Goal: Find contact information: Find contact information

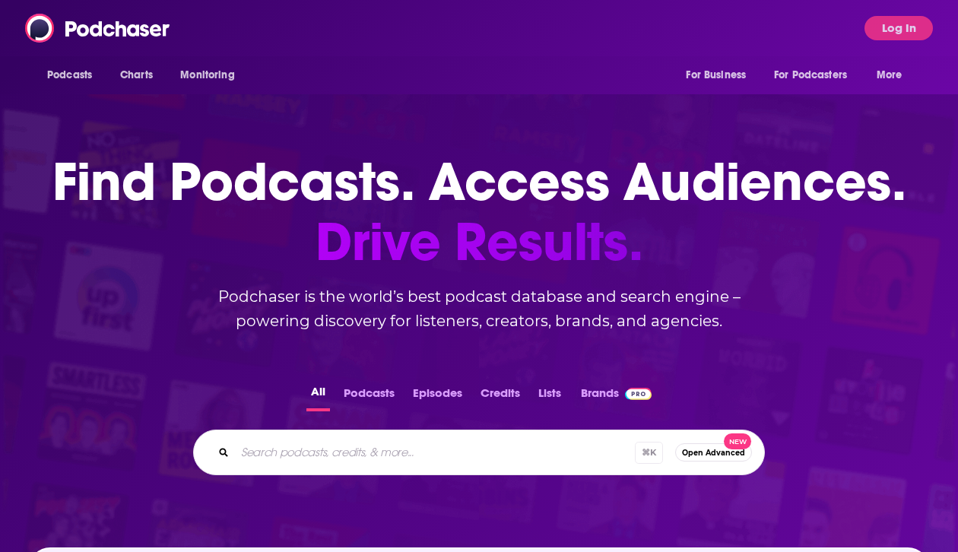
click at [429, 465] on div "⌘ K Open Advanced New" at bounding box center [479, 453] width 572 height 46
click at [430, 452] on input "Search podcasts, credits, & more..." at bounding box center [435, 452] width 400 height 24
paste input "The Startup CPG Podcast"
type input "The Startup CPG Podcast"
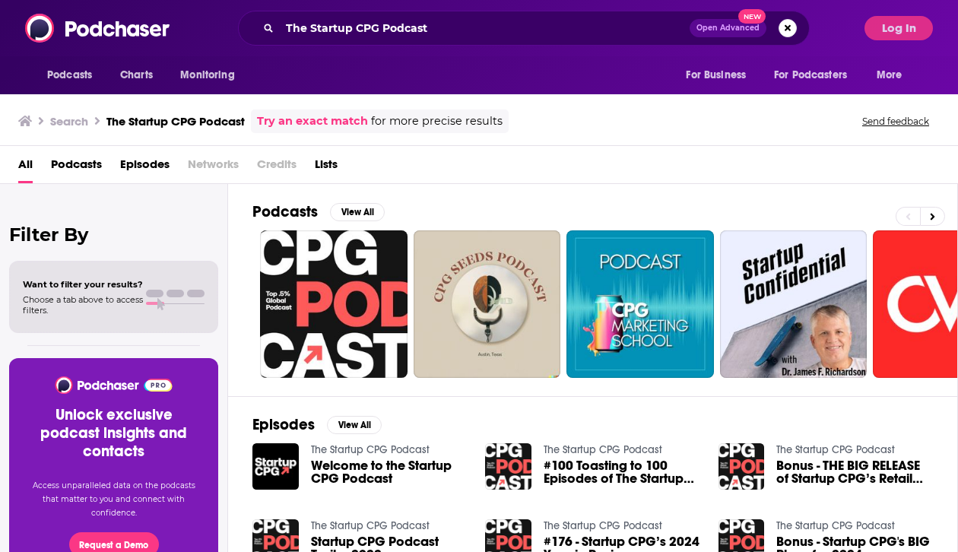
click at [334, 224] on div "Podcasts View All" at bounding box center [604, 216] width 705 height 28
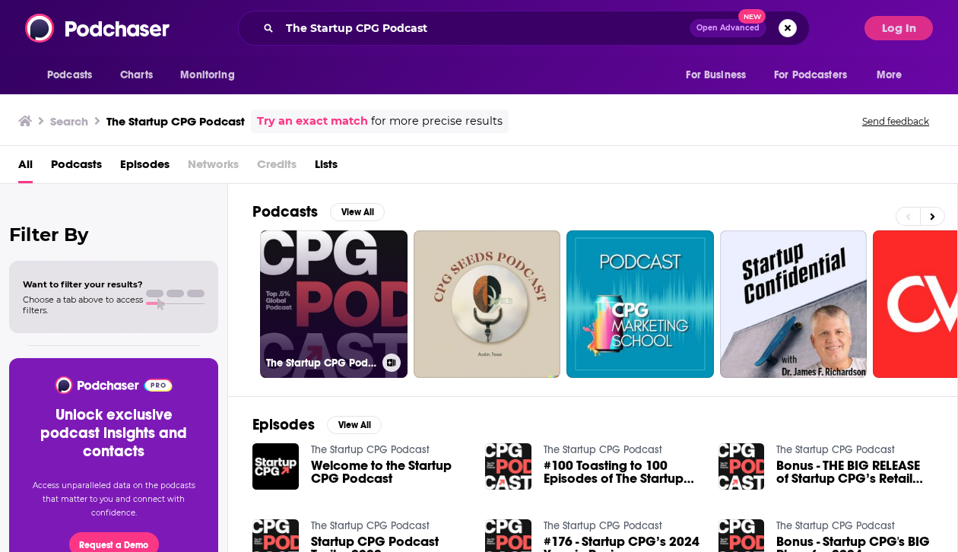
click at [334, 263] on link "The Startup CPG Podcast" at bounding box center [334, 304] width 148 height 148
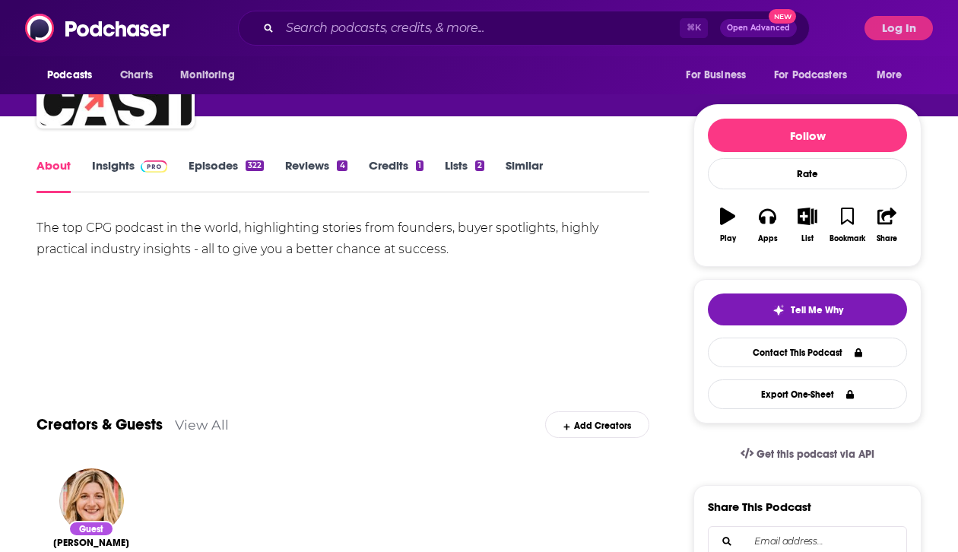
scroll to position [135, 0]
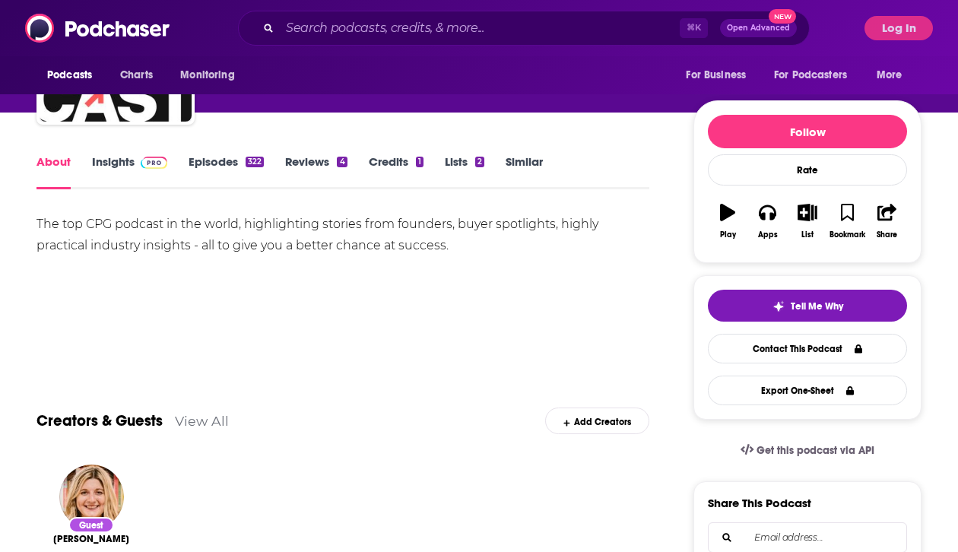
click at [132, 157] on link "Insights" at bounding box center [129, 171] width 75 height 35
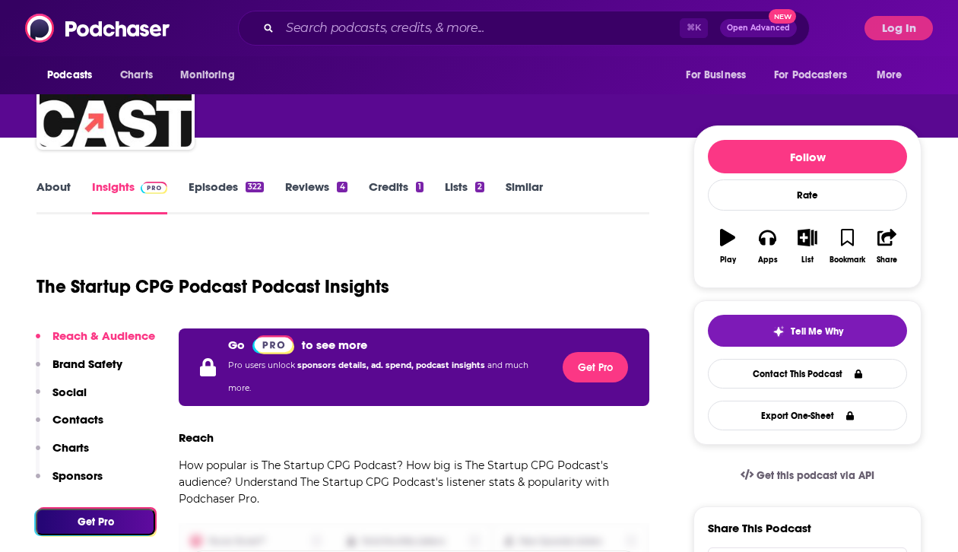
scroll to position [327, 0]
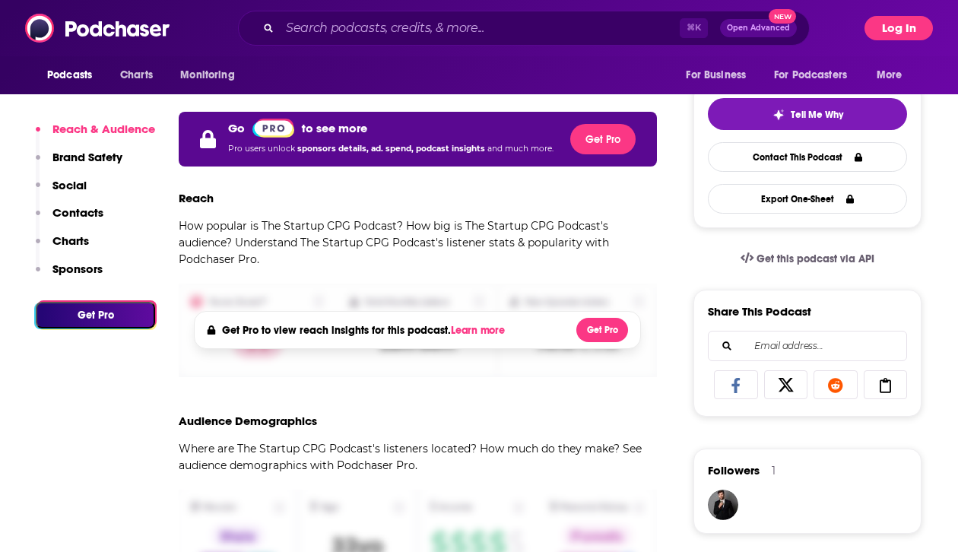
click at [885, 30] on button "Log In" at bounding box center [898, 28] width 68 height 24
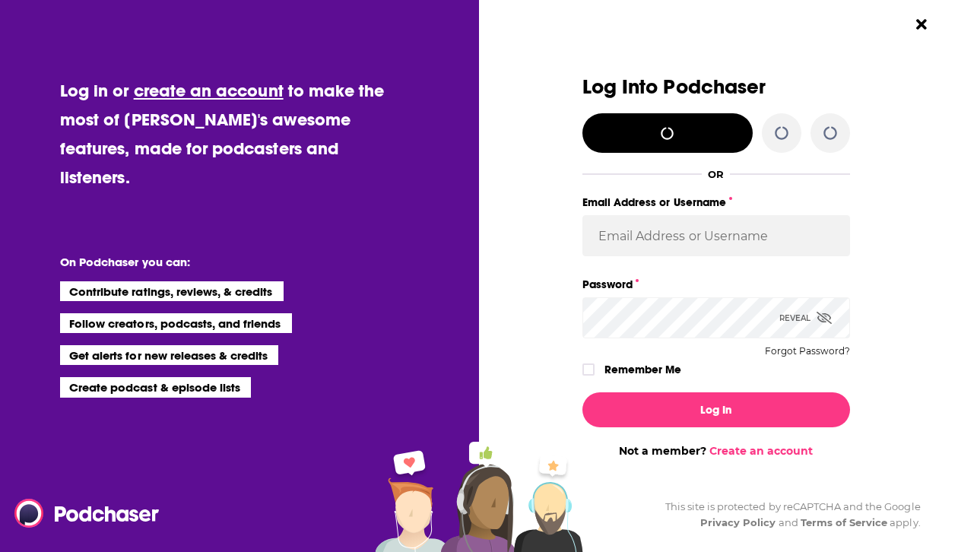
scroll to position [0, 0]
type input "lhobson@moxiegrouppr.com"
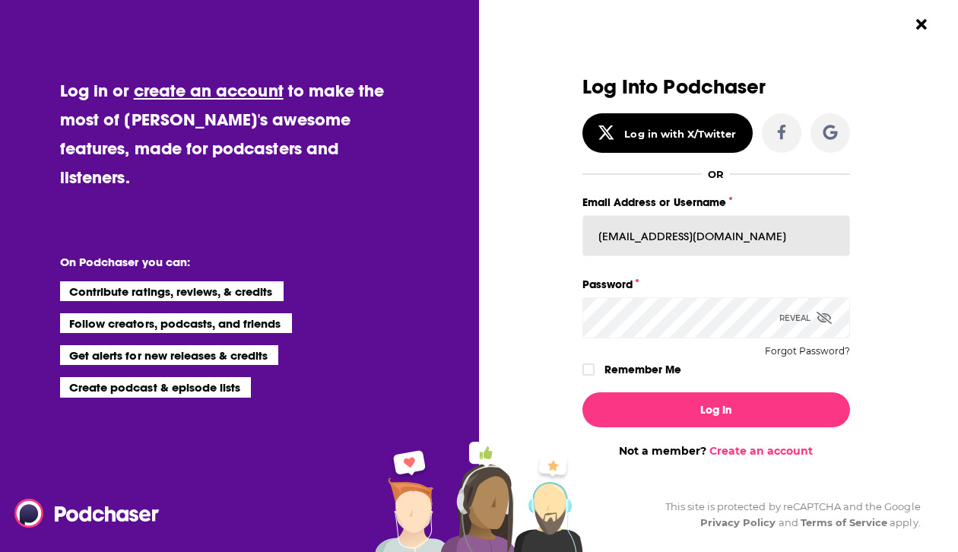
click at [680, 253] on input "lhobson@moxiegrouppr.com" at bounding box center [716, 235] width 268 height 41
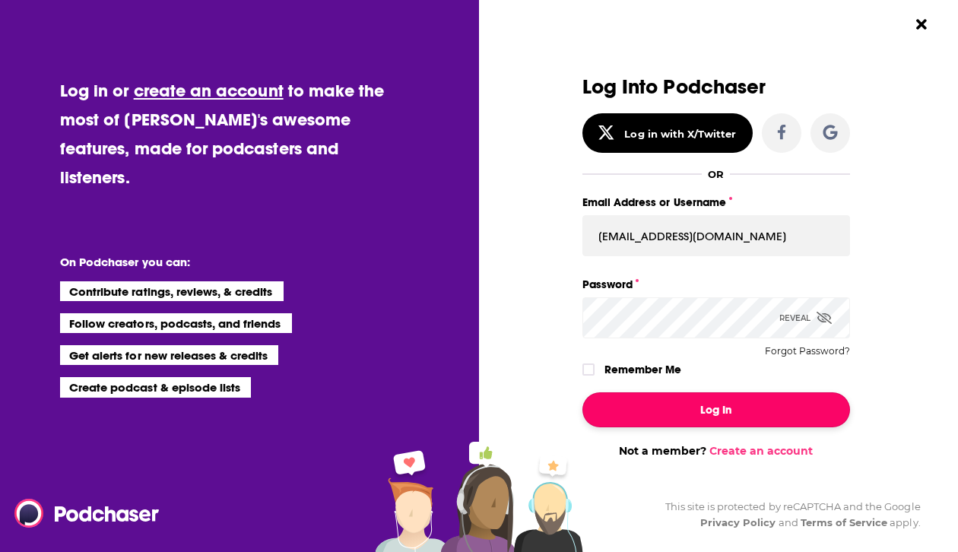
click at [621, 399] on button "Log In" at bounding box center [716, 409] width 268 height 35
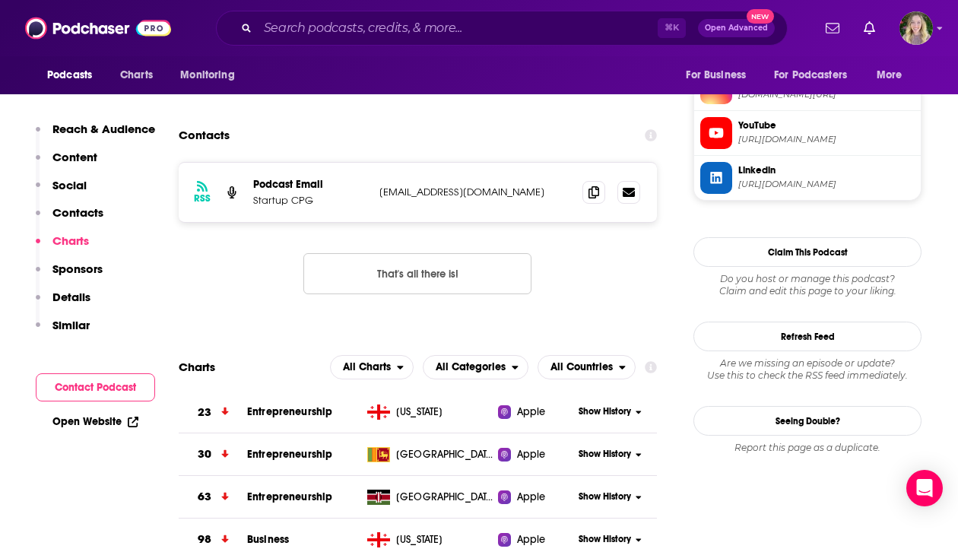
scroll to position [1347, 0]
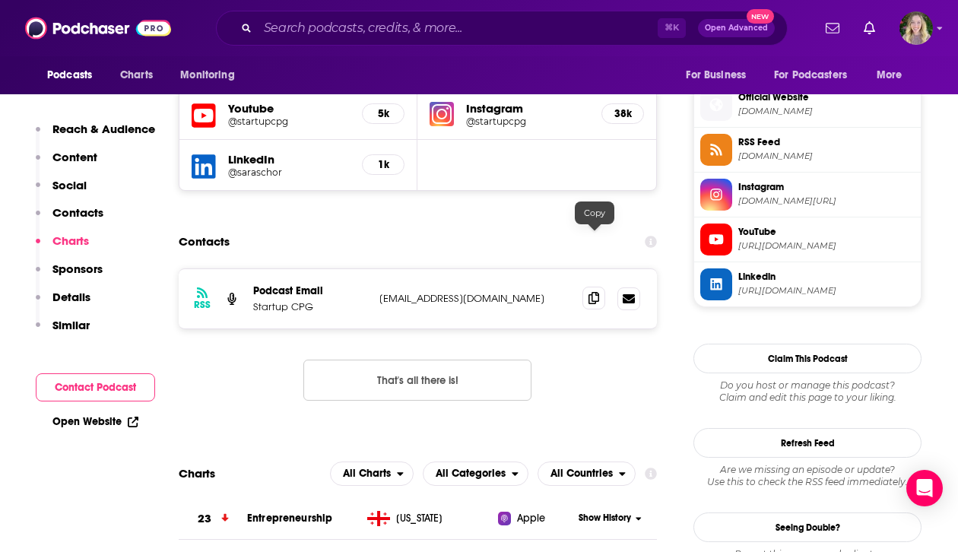
click at [601, 287] on span at bounding box center [593, 298] width 23 height 23
click at [354, 40] on input "Search podcasts, credits, & more..." at bounding box center [458, 28] width 400 height 24
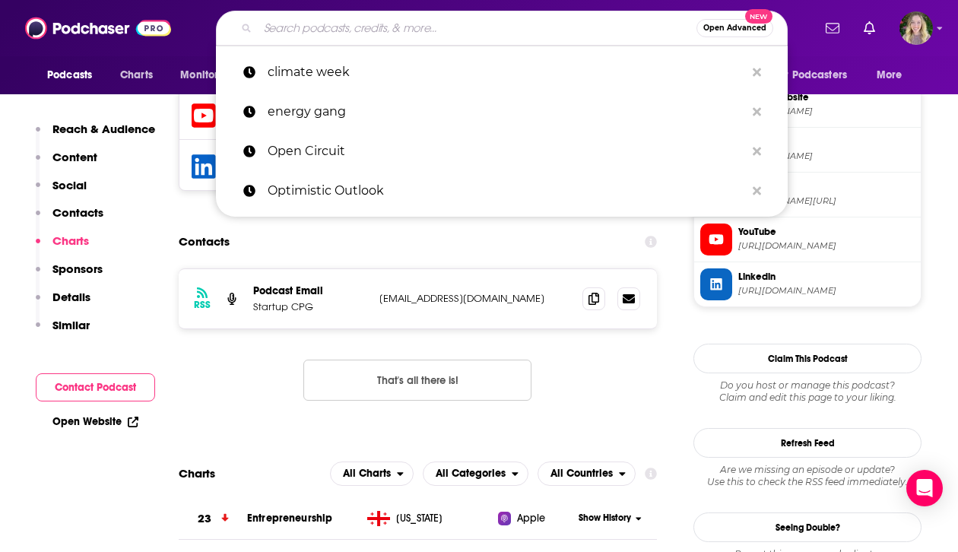
paste input "DTC POD: How The Best Brands Are Built"
type input "DTC POD: How The Best Brands Are Built"
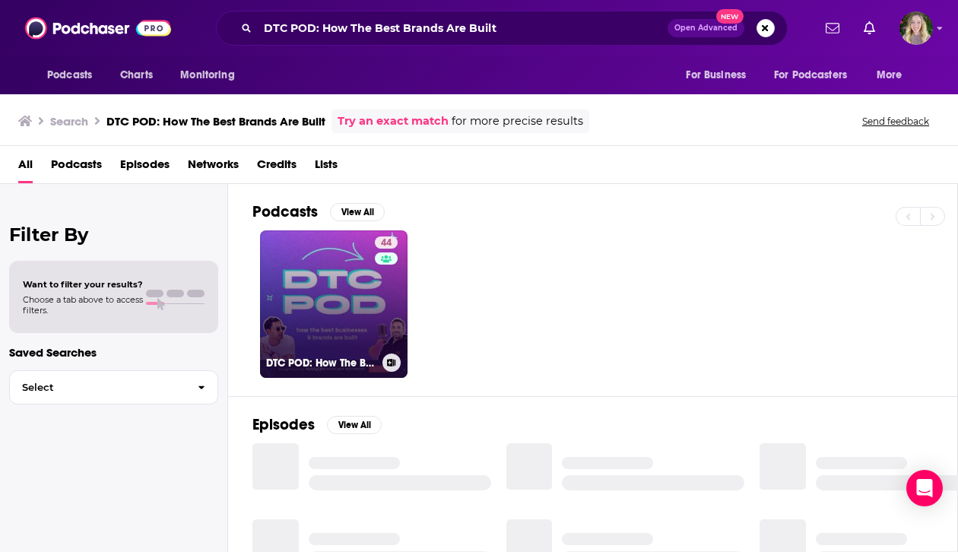
click at [324, 294] on link "44 DTC POD: How The Best Brands Are Built" at bounding box center [334, 304] width 148 height 148
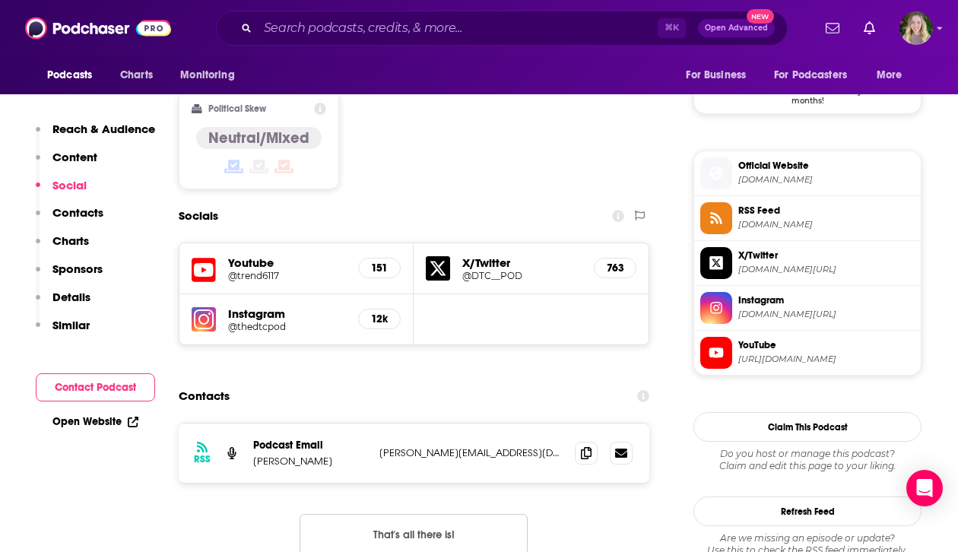
scroll to position [1439, 0]
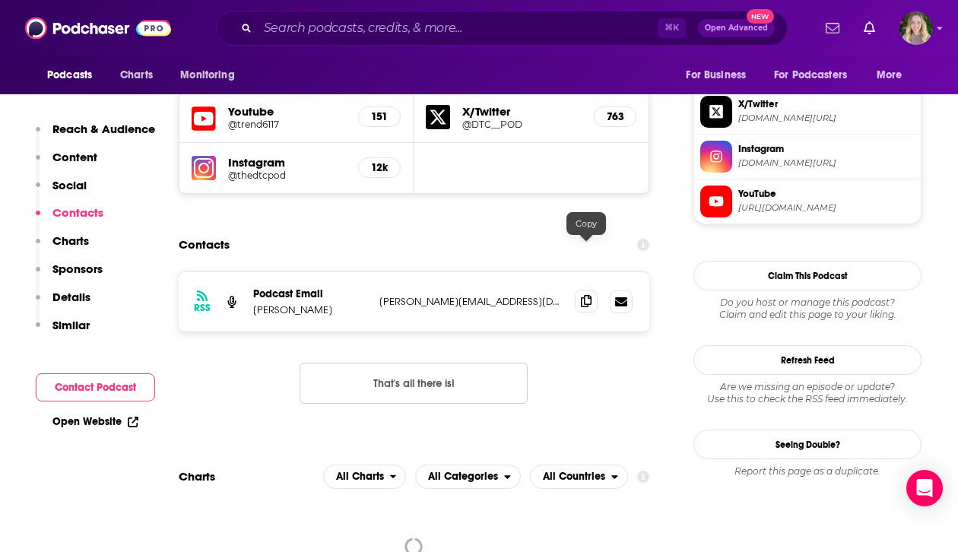
click at [579, 290] on span at bounding box center [586, 301] width 23 height 23
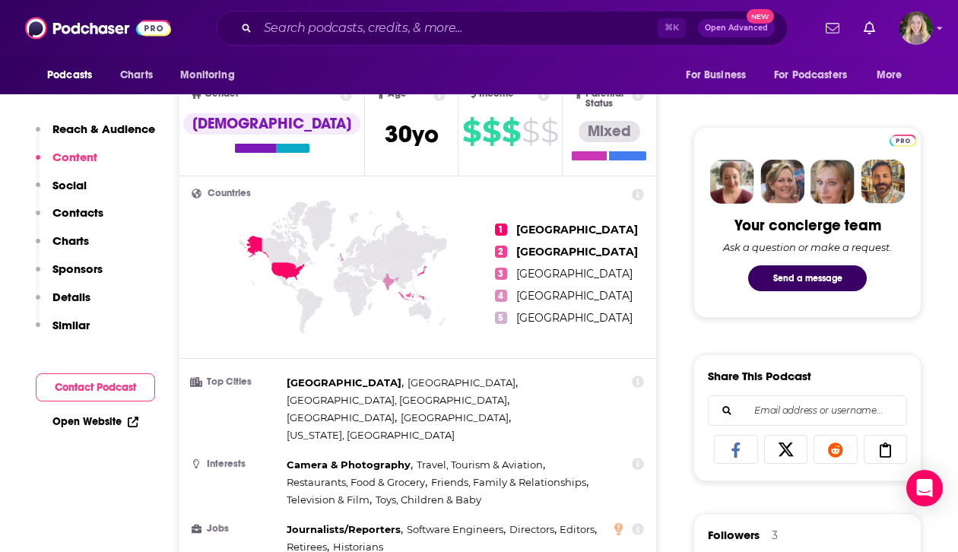
scroll to position [0, 0]
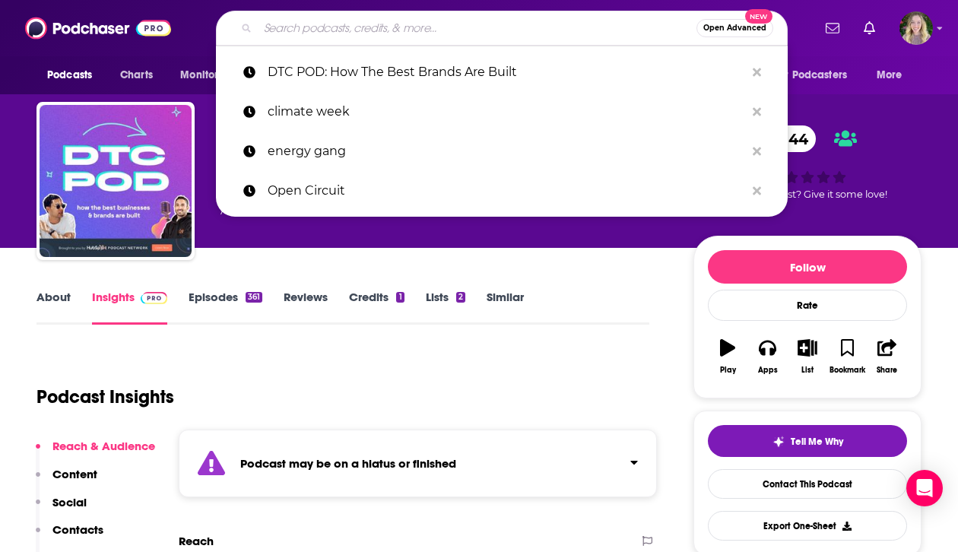
click at [430, 24] on input "Search podcasts, credits, & more..." at bounding box center [477, 28] width 439 height 24
paste input "Entrepreneur: How Success Happens"
type input "Entrepreneur: How Success Happens"
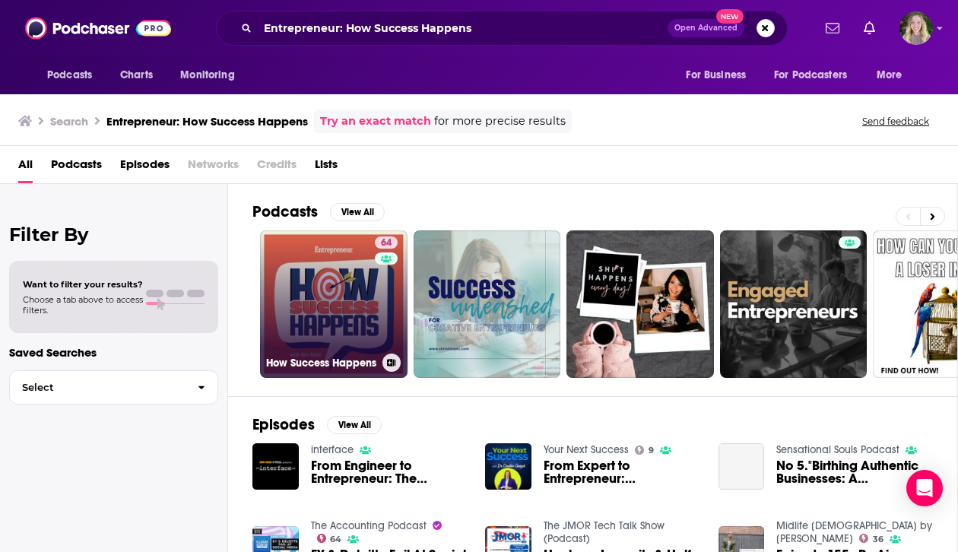
click at [394, 318] on div "64" at bounding box center [388, 294] width 27 height 117
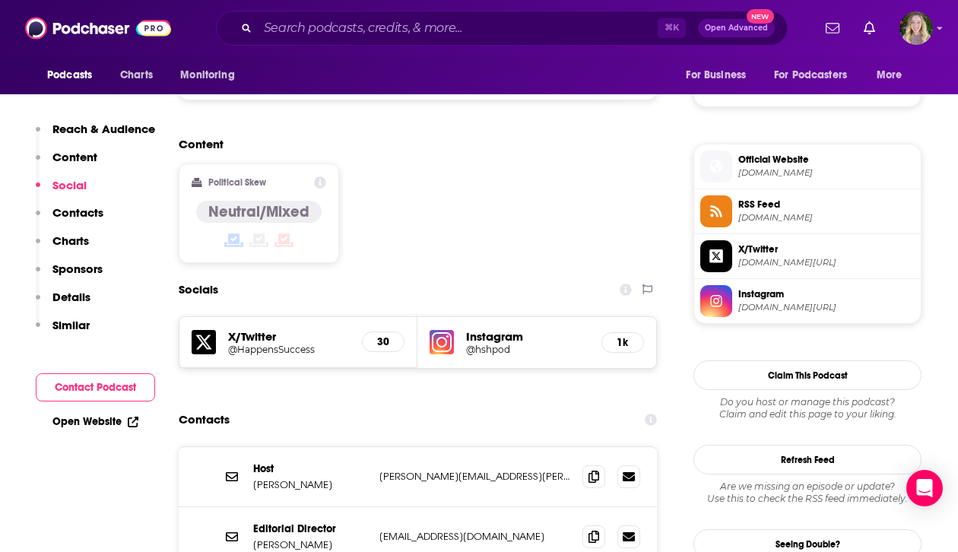
scroll to position [1157, 0]
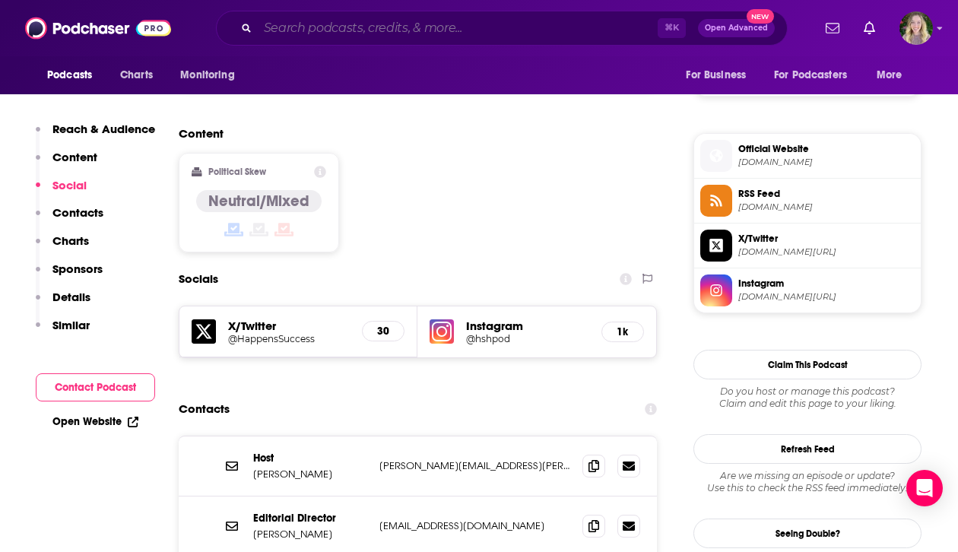
click at [373, 40] on input "Search podcasts, credits, & more..." at bounding box center [458, 28] width 400 height 24
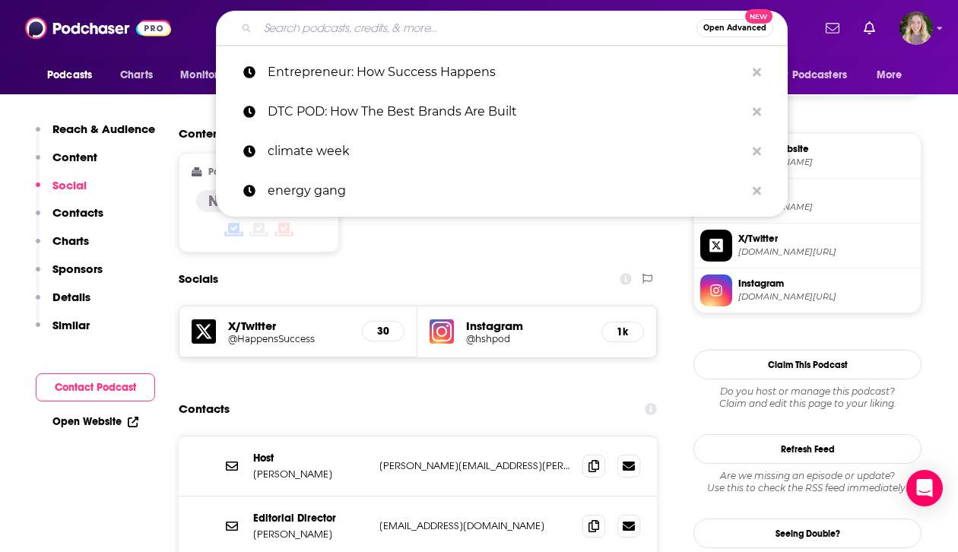
paste input "[PERSON_NAME] Fellows Podcast"
type input "[PERSON_NAME] Fellows Podcast"
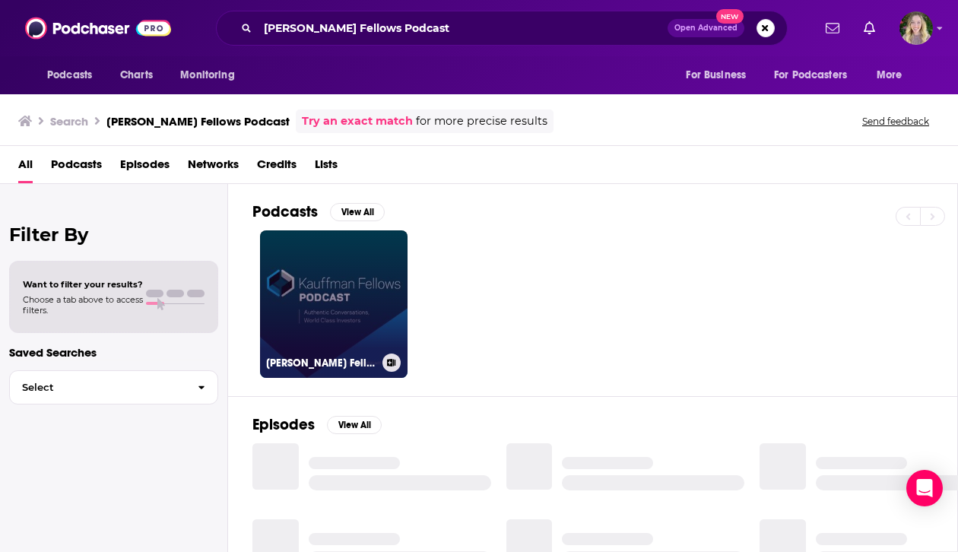
click at [361, 287] on link "[PERSON_NAME] Fellows Podcast" at bounding box center [334, 304] width 148 height 148
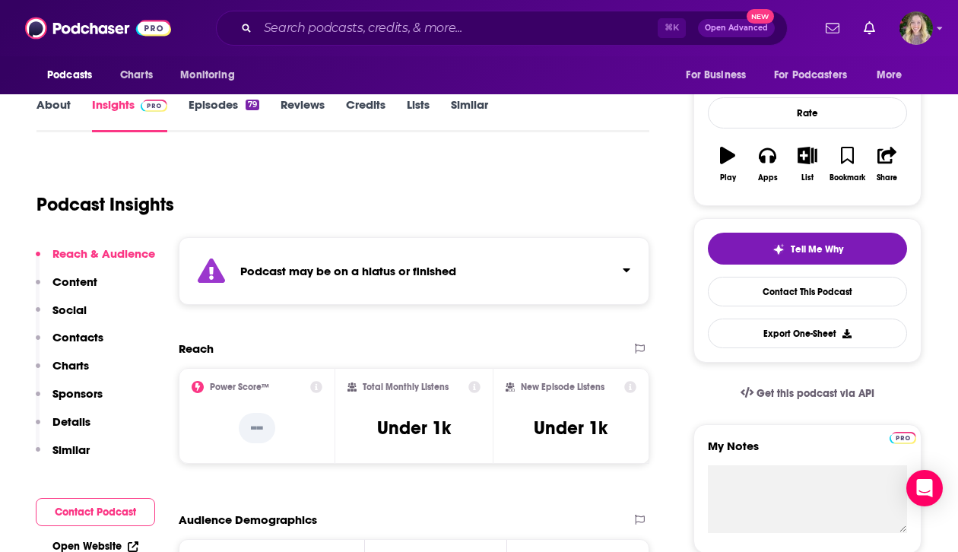
scroll to position [322, 0]
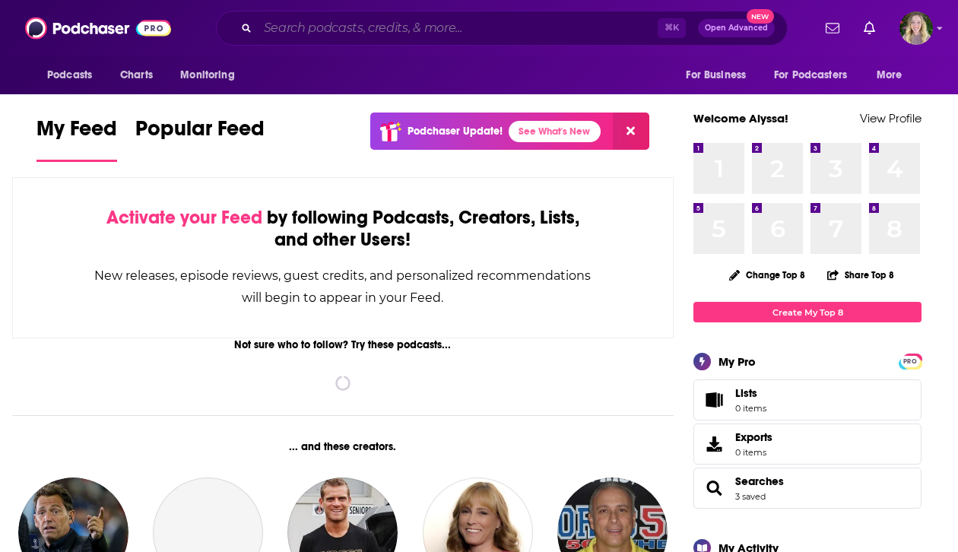
click at [328, 30] on input "Search podcasts, credits, & more..." at bounding box center [458, 28] width 400 height 24
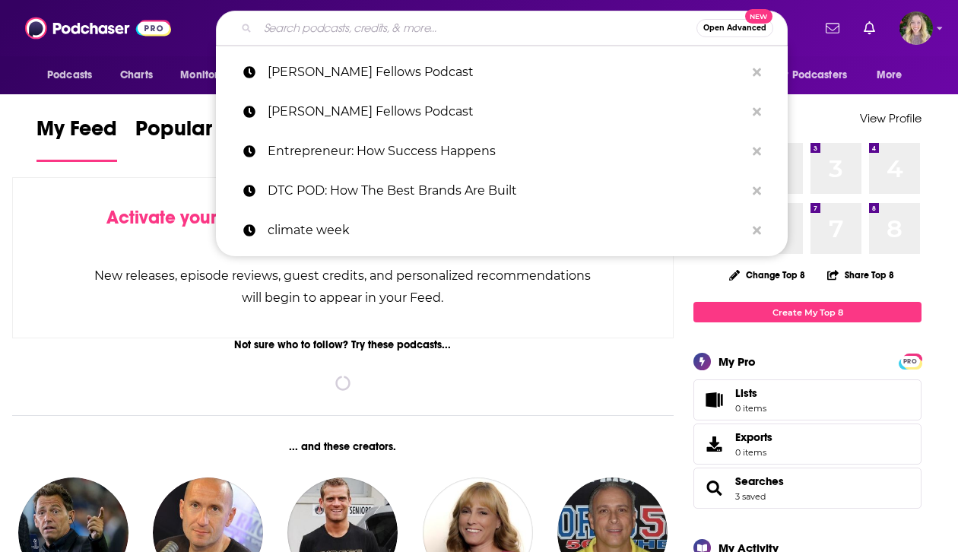
paste input "Marketing Over Coffee"
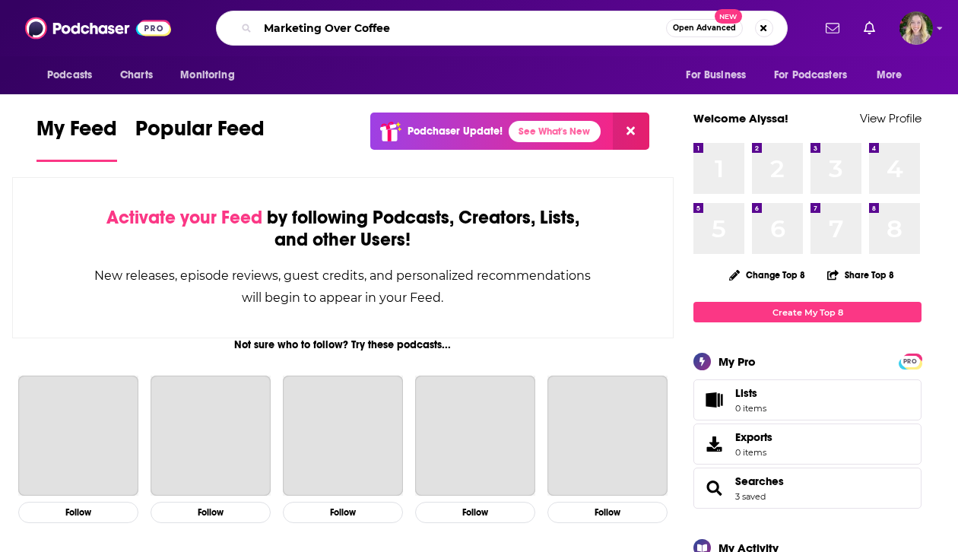
type input "Marketing Over Coffee"
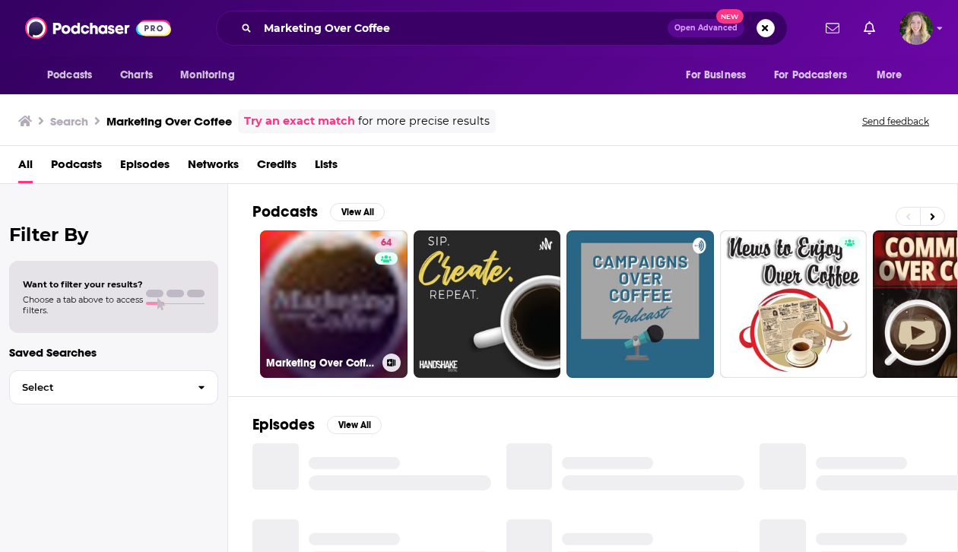
click at [356, 306] on link "64 Marketing Over Coffee Marketing Podcast" at bounding box center [334, 304] width 148 height 148
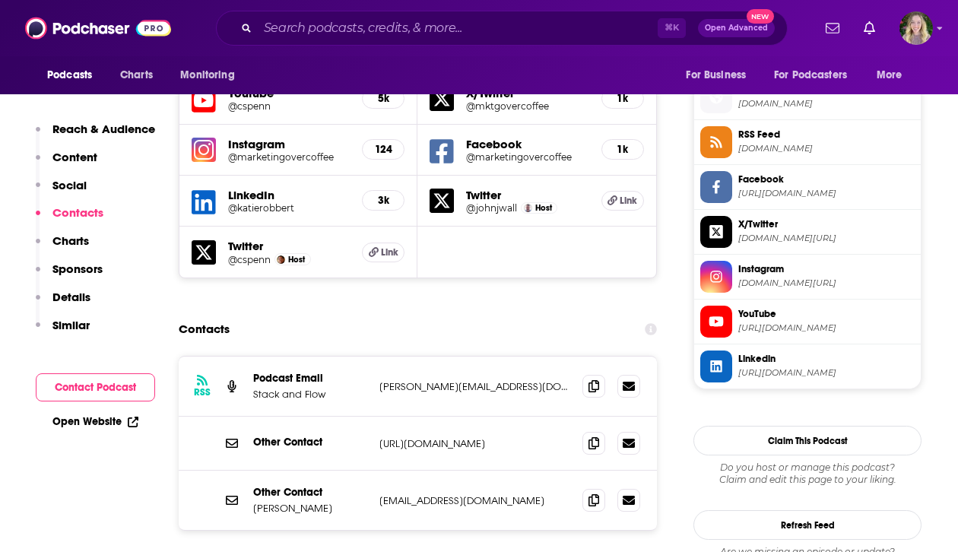
scroll to position [1397, 0]
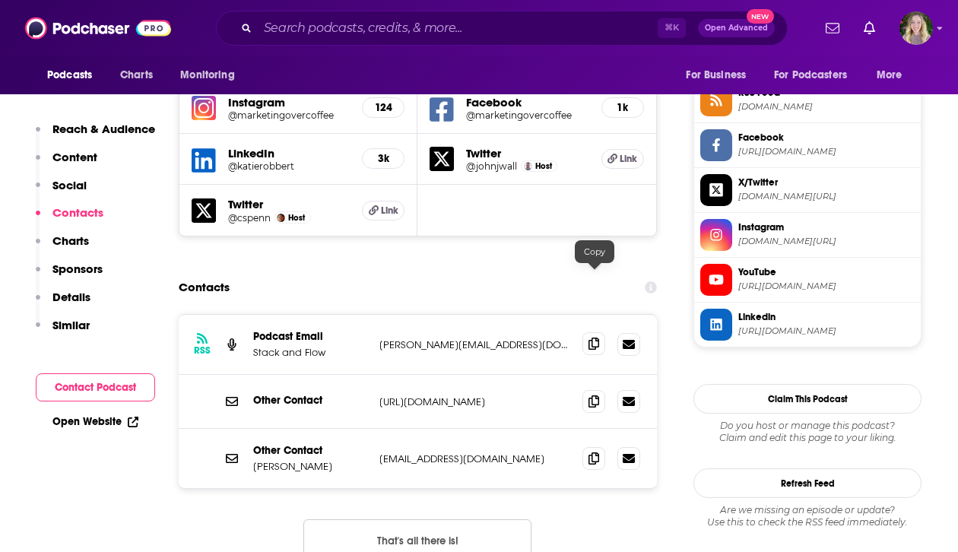
click at [598, 338] on icon at bounding box center [593, 344] width 11 height 12
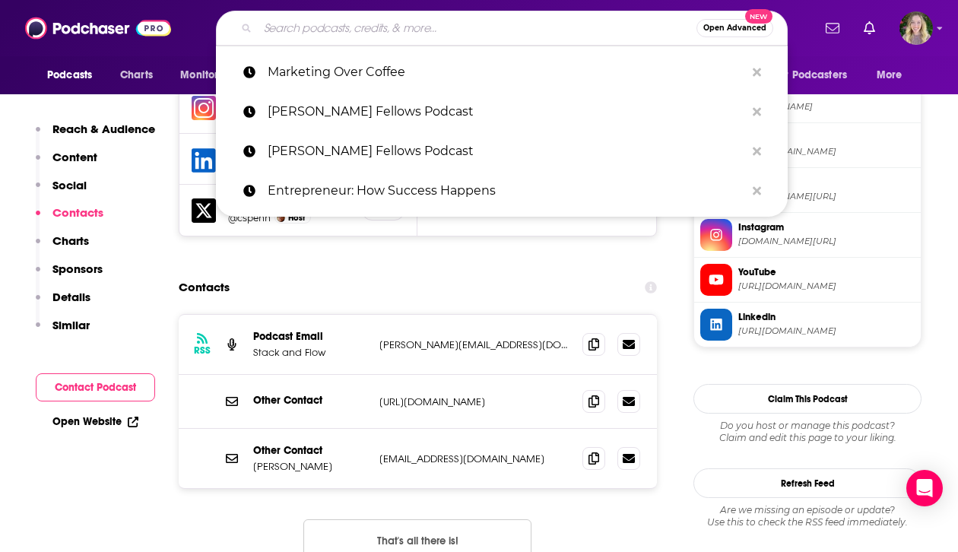
click at [477, 40] on input "Search podcasts, credits, & more..." at bounding box center [477, 28] width 439 height 24
paste input "RETHINK RETAIL"
type input "RETHINK RETAIL"
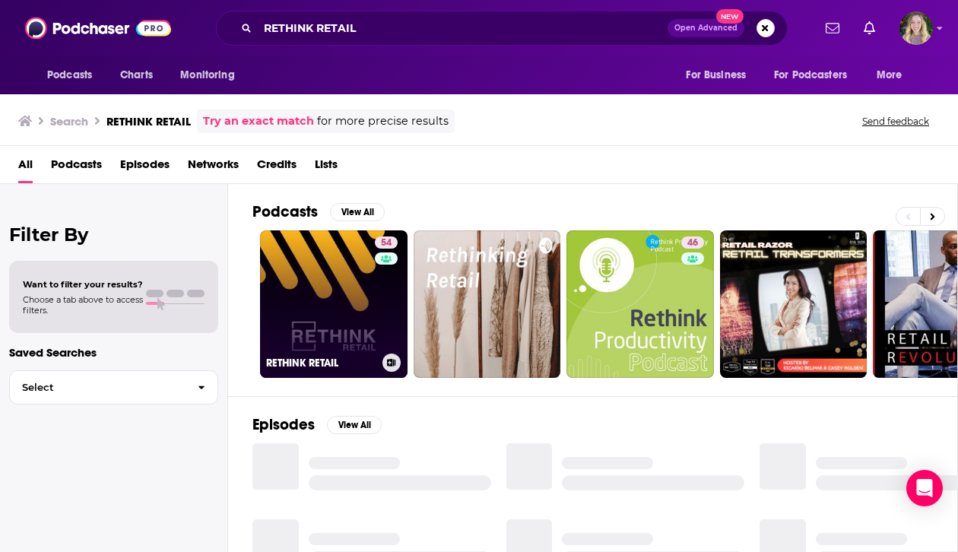
click at [357, 281] on link "54 RETHINK RETAIL" at bounding box center [334, 304] width 148 height 148
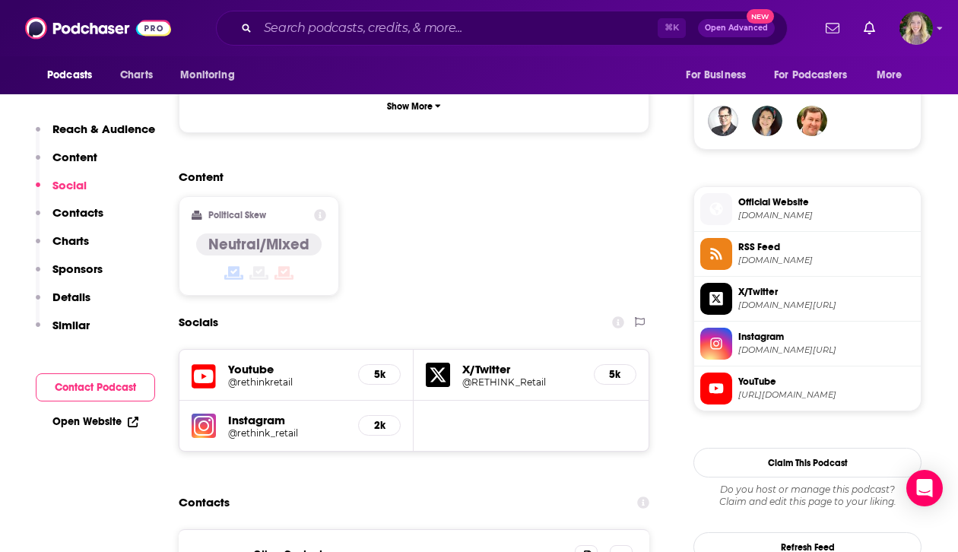
scroll to position [1328, 0]
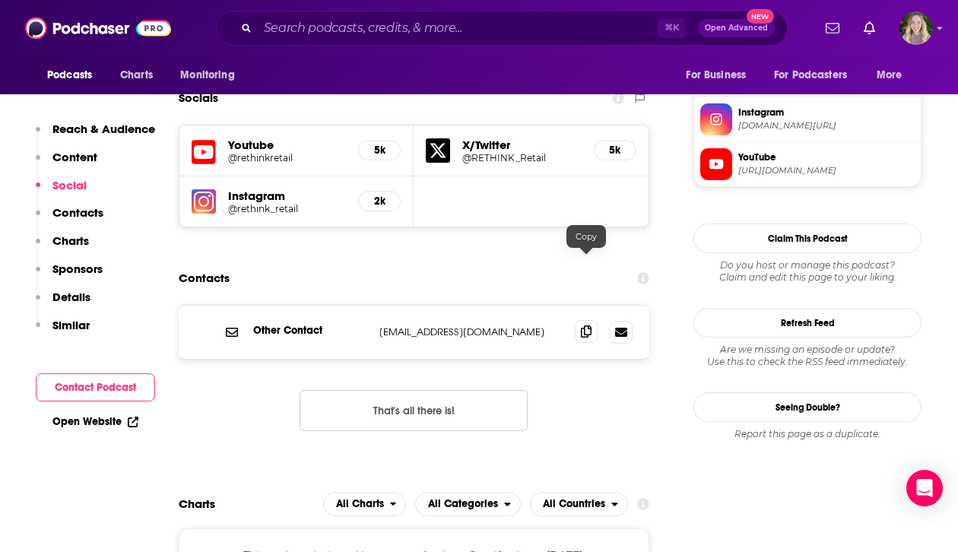
click at [585, 325] on icon at bounding box center [586, 331] width 11 height 12
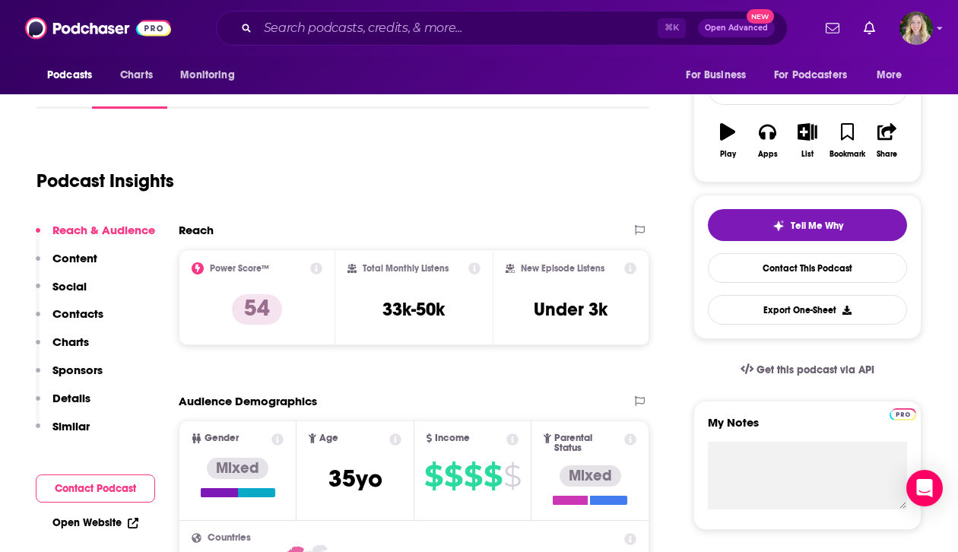
scroll to position [57, 0]
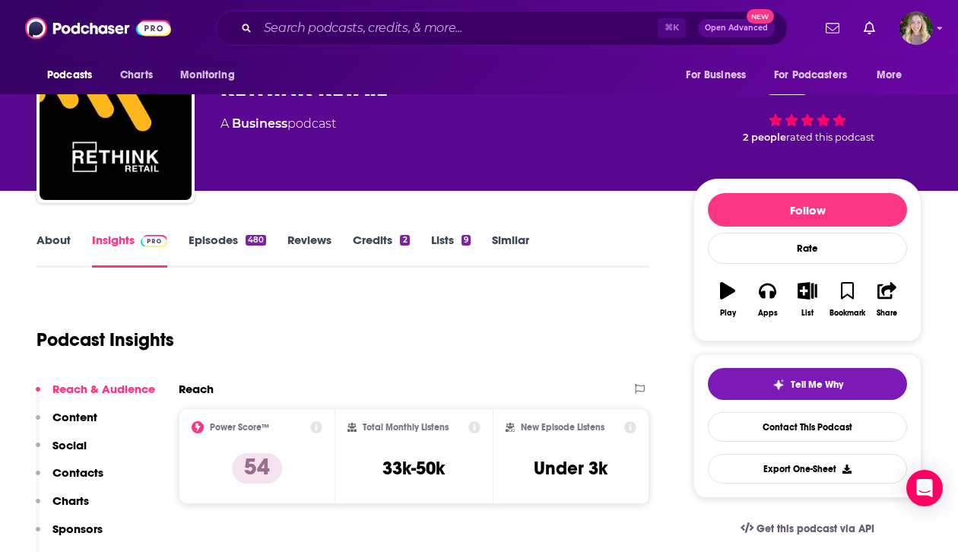
click at [41, 238] on link "About" at bounding box center [53, 250] width 34 height 35
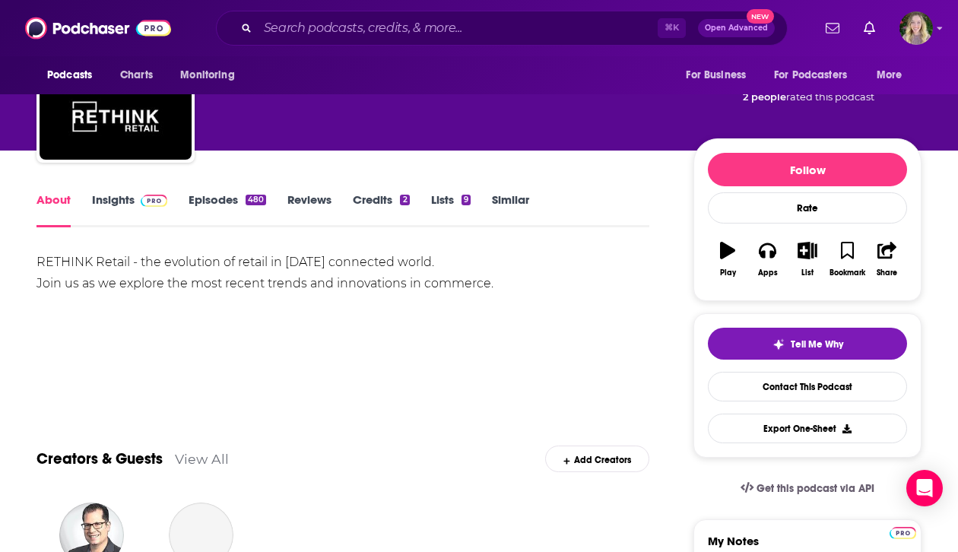
scroll to position [102, 0]
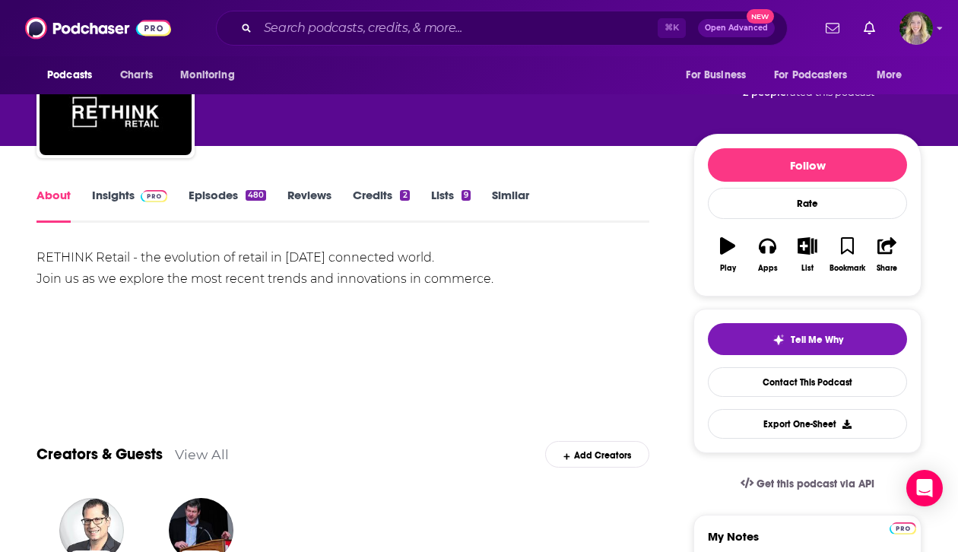
click at [262, 304] on div "RETHINK Retail - the evolution of retail in [DATE] connected world. Join us as …" at bounding box center [342, 300] width 613 height 106
click at [262, 278] on div "RETHINK Retail - the evolution of retail in [DATE] connected world. Join us as …" at bounding box center [342, 268] width 613 height 43
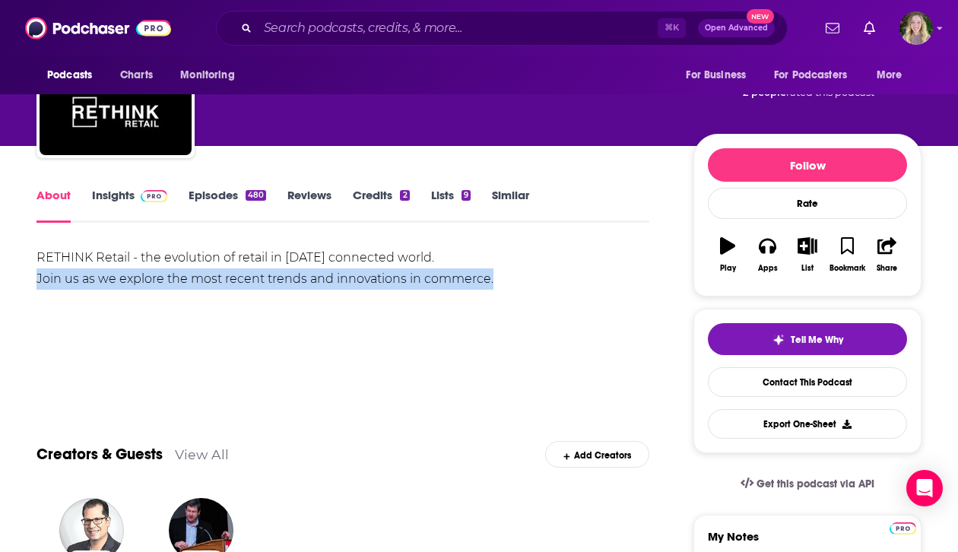
click at [262, 278] on div "RETHINK Retail - the evolution of retail in [DATE] connected world. Join us as …" at bounding box center [342, 268] width 613 height 43
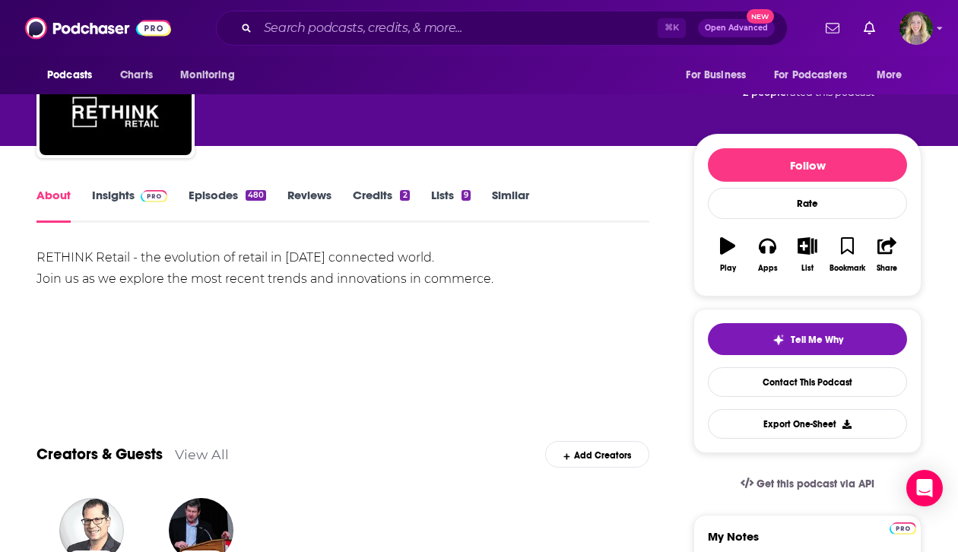
click at [290, 259] on div "RETHINK Retail - the evolution of retail in [DATE] connected world. Join us as …" at bounding box center [342, 268] width 613 height 43
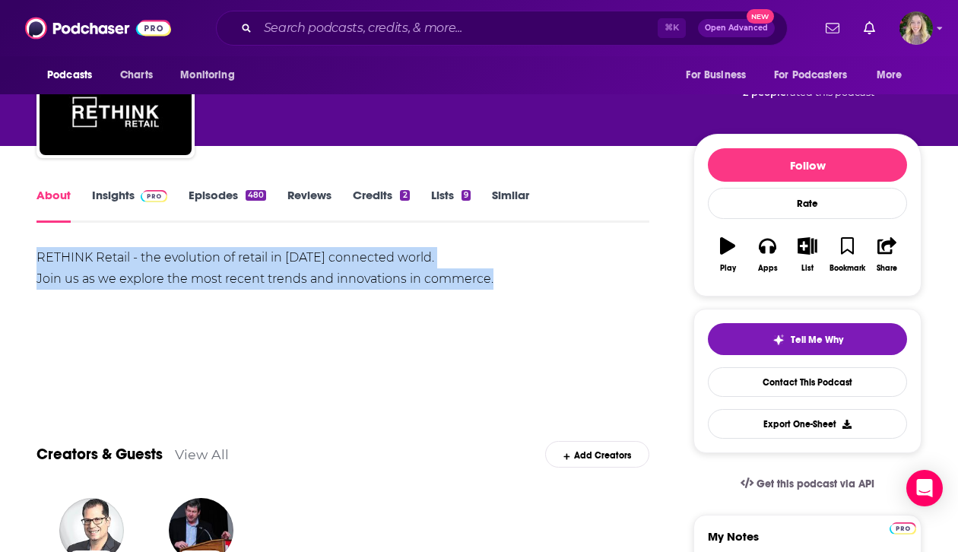
drag, startPoint x: 290, startPoint y: 259, endPoint x: 423, endPoint y: 281, distance: 134.0
click at [423, 281] on div "RETHINK Retail - the evolution of retail in [DATE] connected world. Join us as …" at bounding box center [342, 268] width 613 height 43
copy div "RETHINK Retail - the evolution of retail in [DATE] connected world. Join us as …"
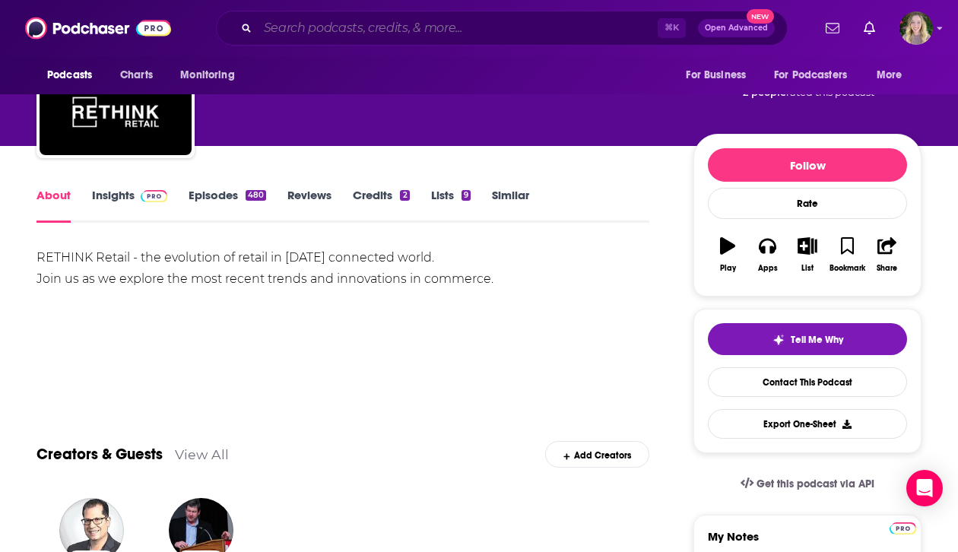
click at [398, 32] on input "Search podcasts, credits, & more..." at bounding box center [458, 28] width 400 height 24
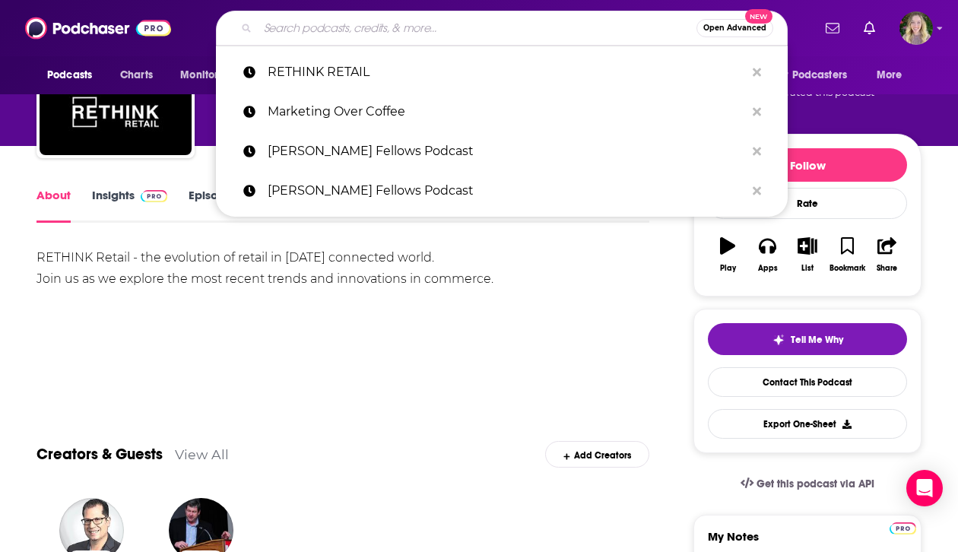
paste input "The [PERSON_NAME] Show"
type input "The [PERSON_NAME] Show"
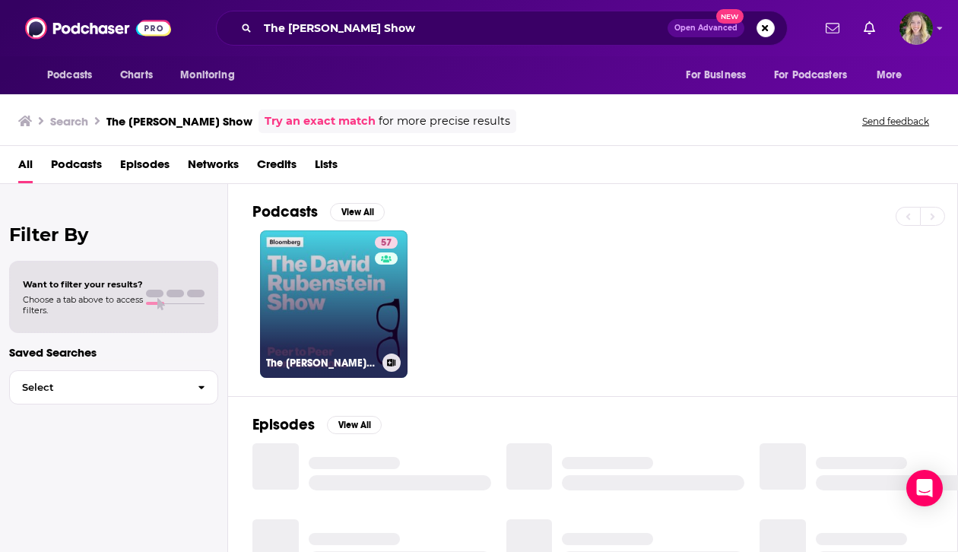
click at [346, 296] on link "57 The [PERSON_NAME] Show" at bounding box center [334, 304] width 148 height 148
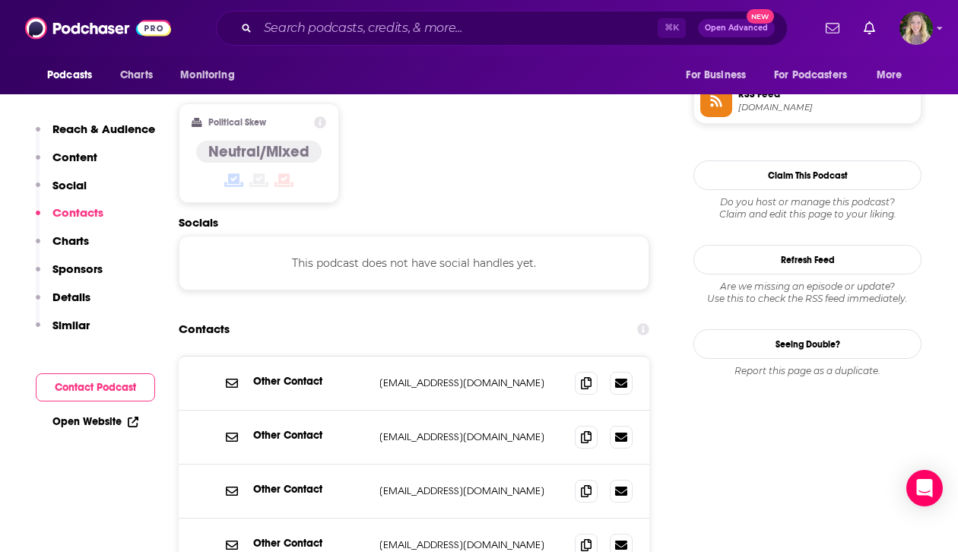
scroll to position [1282, 0]
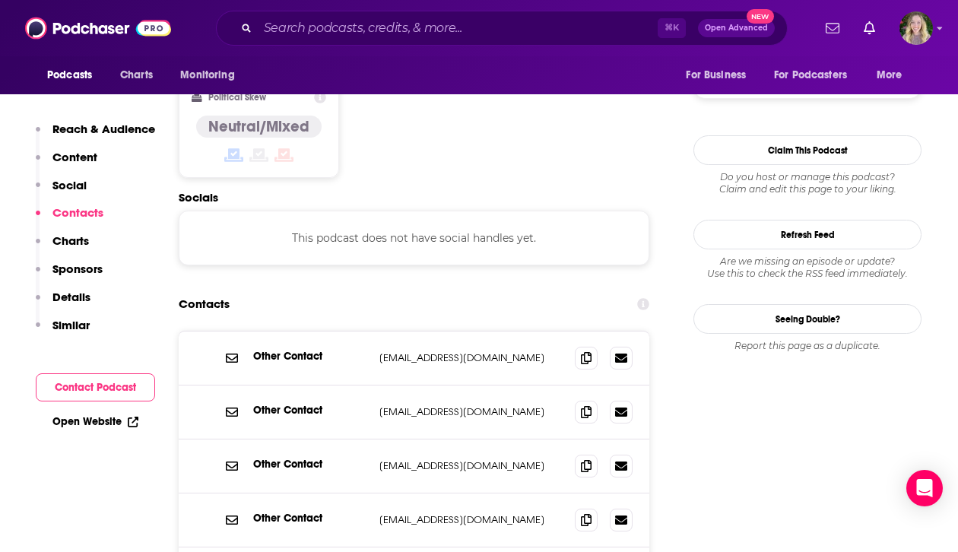
click at [451, 351] on p "[EMAIL_ADDRESS][DOMAIN_NAME]" at bounding box center [470, 357] width 183 height 13
copy div "[EMAIL_ADDRESS][DOMAIN_NAME] [EMAIL_ADDRESS][DOMAIN_NAME]"
click at [384, 33] on input "Search podcasts, credits, & more..." at bounding box center [458, 28] width 400 height 24
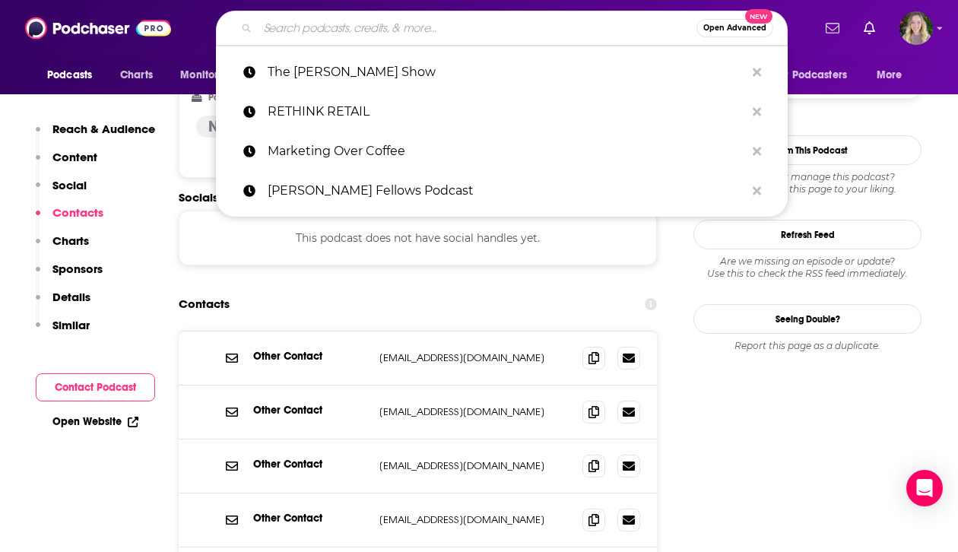
paste input "Brands for a Better World (formerly Evolve CPG)"
type input "Brands for a Better World (formerly Evolve CPG)"
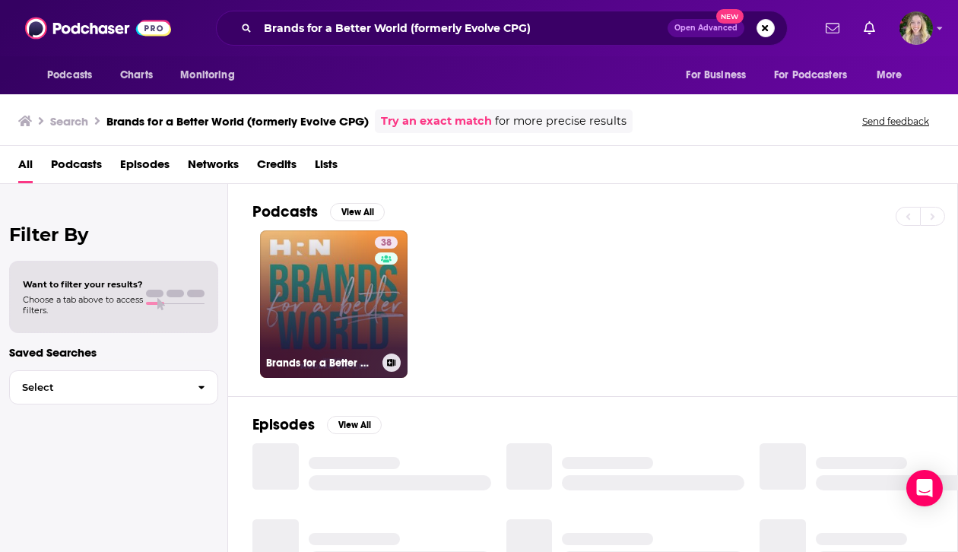
click at [368, 281] on link "38 Brands for a Better World (formerly Evolve CPG)" at bounding box center [334, 304] width 148 height 148
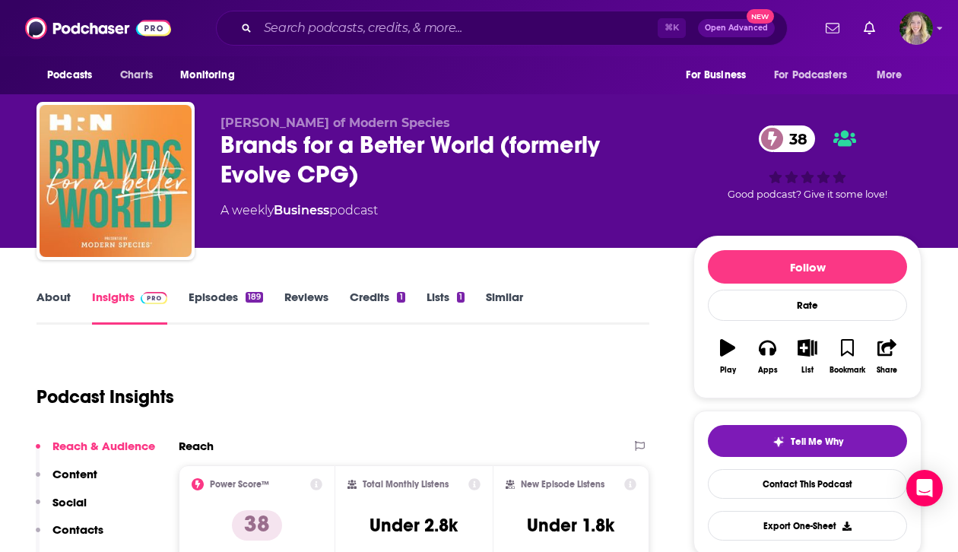
click at [61, 310] on link "About" at bounding box center [53, 307] width 34 height 35
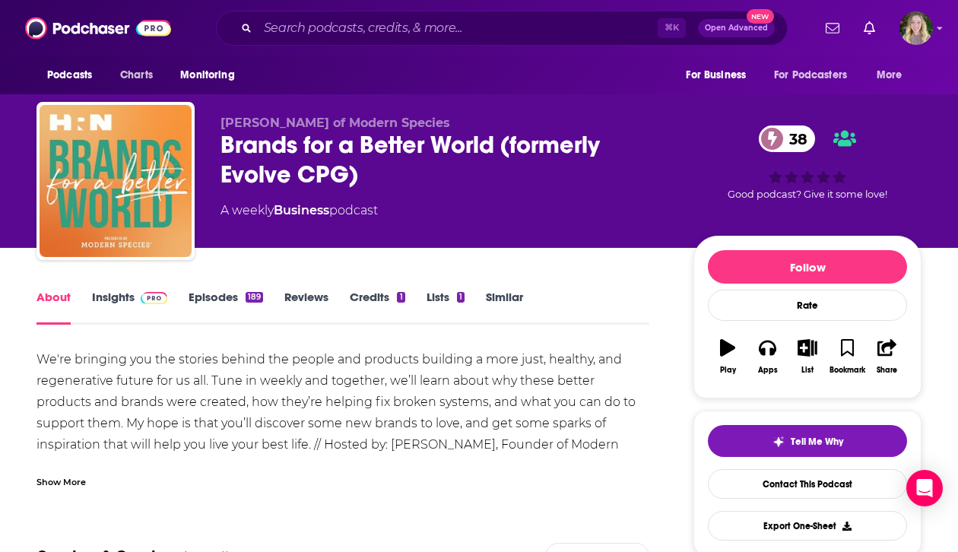
click at [182, 425] on div "We're bringing you the stories behind the people and products building a more j…" at bounding box center [342, 413] width 613 height 128
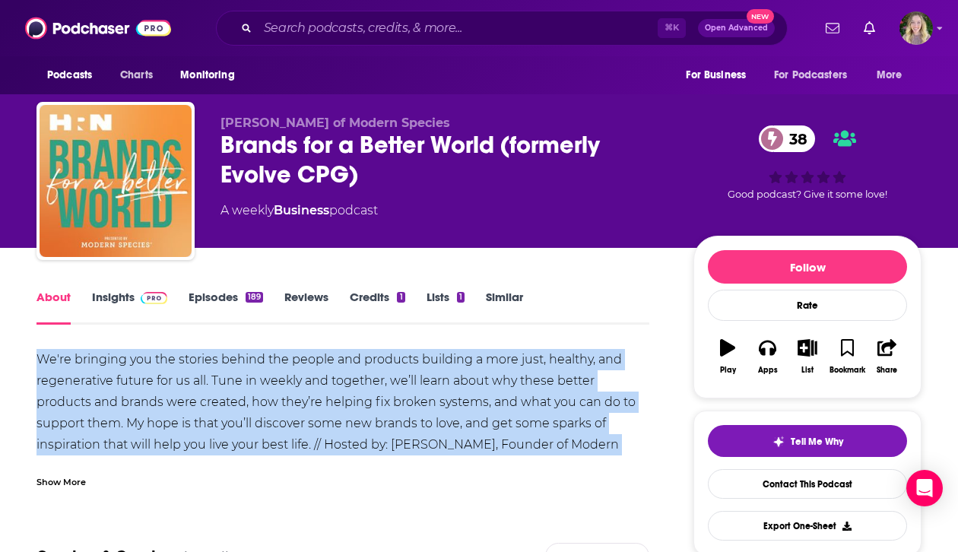
click at [182, 425] on div "We're bringing you the stories behind the people and products building a more j…" at bounding box center [342, 413] width 613 height 128
copy div "We're bringing you the stories behind the people and products building a more j…"
click at [128, 306] on link "Insights" at bounding box center [129, 307] width 75 height 35
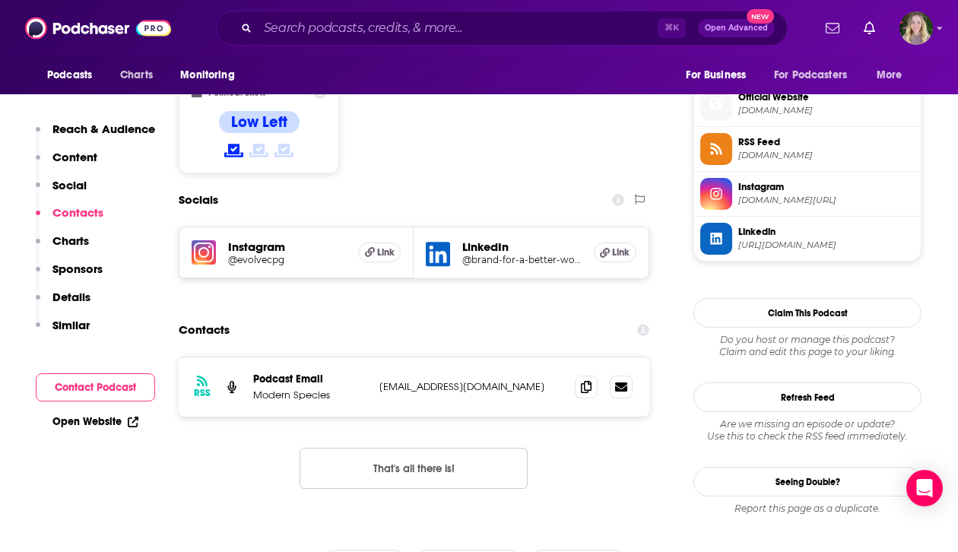
scroll to position [1252, 0]
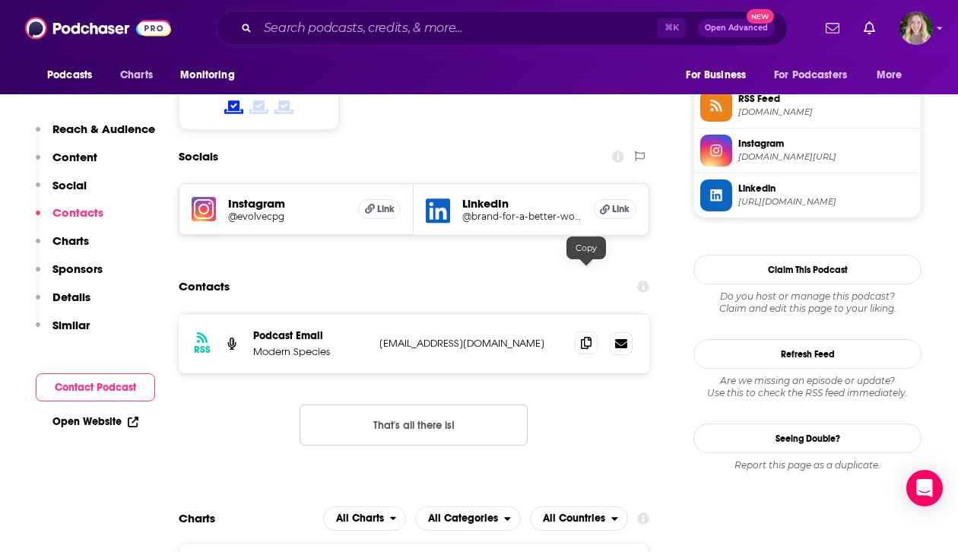
click at [580, 332] on span at bounding box center [586, 343] width 23 height 23
